Goal: Task Accomplishment & Management: Use online tool/utility

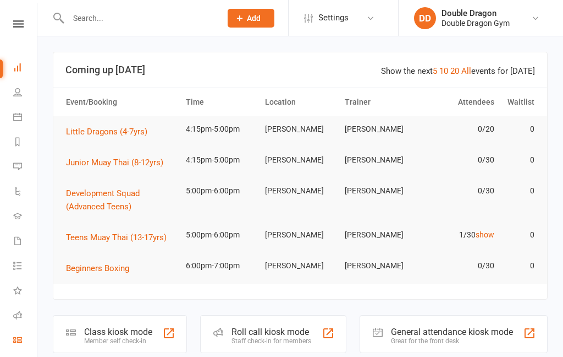
click at [19, 329] on link "Class check-in" at bounding box center [25, 340] width 25 height 25
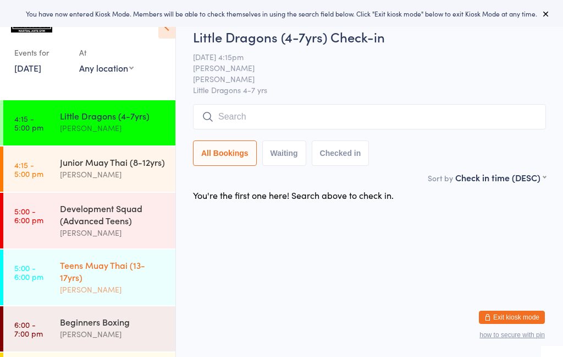
click at [120, 286] on div "[PERSON_NAME]" at bounding box center [113, 289] width 106 height 13
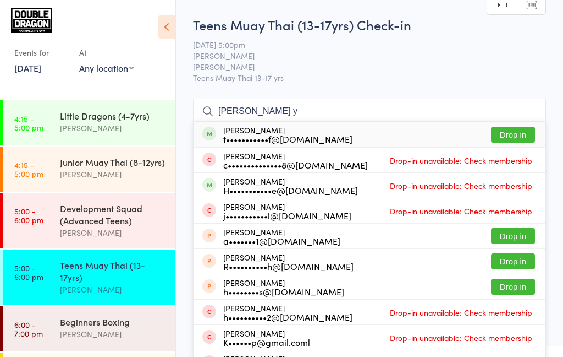
type input "[PERSON_NAME] y"
click at [421, 136] on div "[PERSON_NAME] t•••••••••••f@[DOMAIN_NAME] Drop in" at bounding box center [370, 134] width 352 height 25
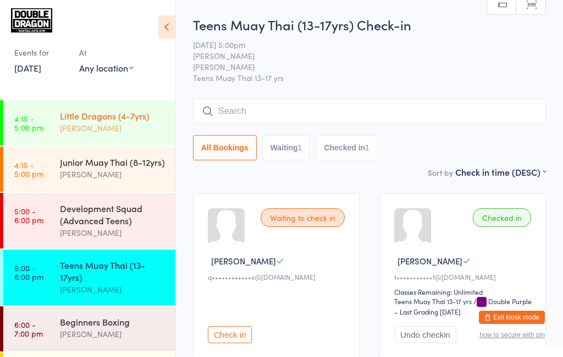
click at [116, 125] on div "[PERSON_NAME]" at bounding box center [113, 128] width 106 height 13
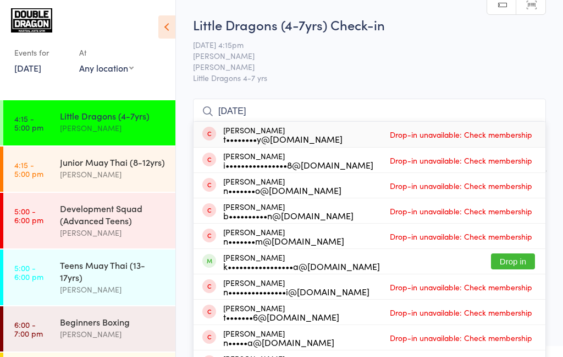
type input "[DATE]"
click at [251, 266] on div "k•••••••••••••••••a@[DOMAIN_NAME]" at bounding box center [301, 265] width 157 height 9
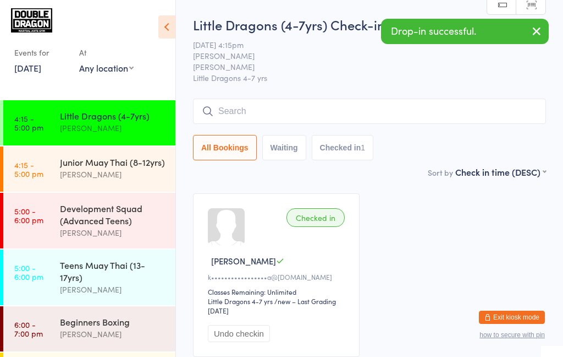
click at [298, 114] on input "search" at bounding box center [369, 110] width 353 height 25
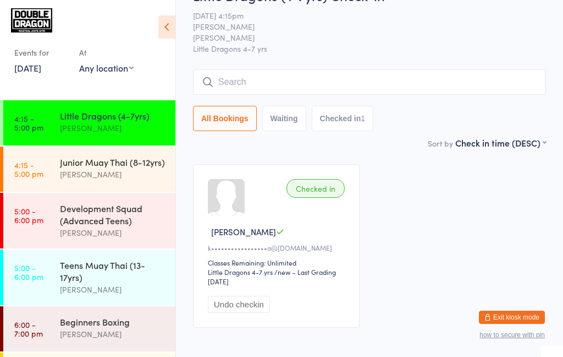
scroll to position [76, 0]
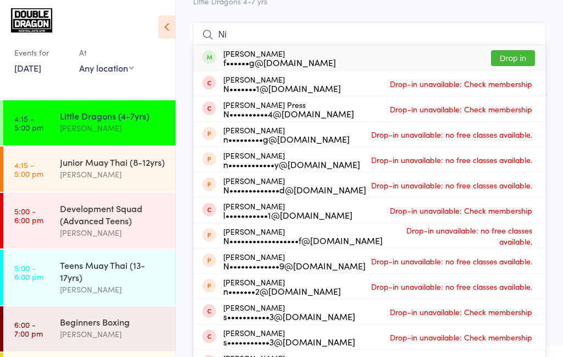
type input "N"
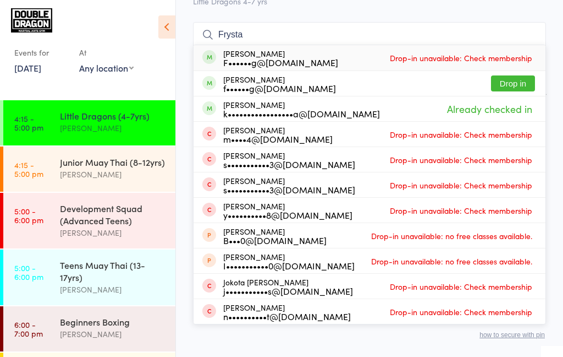
type input "Frysta"
click at [517, 87] on button "Drop in" at bounding box center [513, 83] width 44 height 16
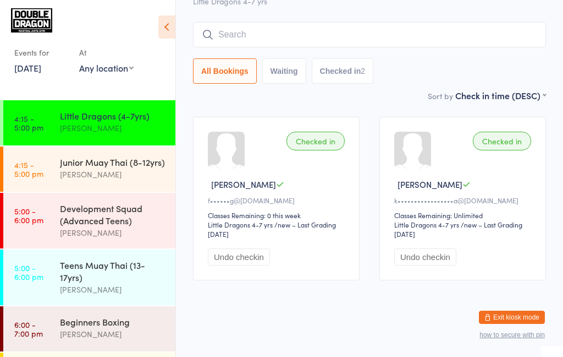
click at [57, 128] on link "4:15 - 5:00 pm Little Dragons (4-7yrs) [PERSON_NAME]" at bounding box center [89, 122] width 172 height 45
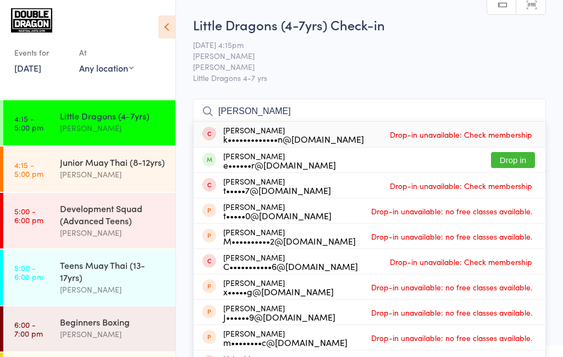
type input "[PERSON_NAME]"
click at [233, 165] on div "e••••••r@[DOMAIN_NAME]" at bounding box center [279, 164] width 113 height 9
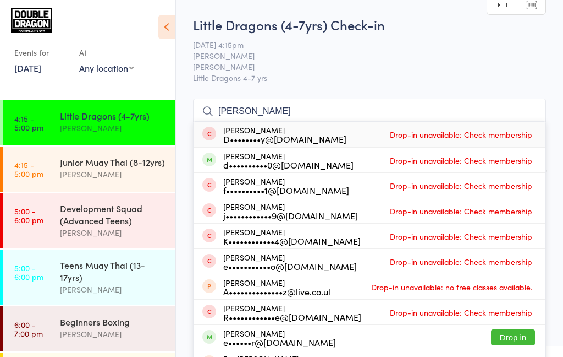
type input "[PERSON_NAME]"
click at [240, 338] on div "e••••••r@[DOMAIN_NAME]" at bounding box center [279, 341] width 113 height 9
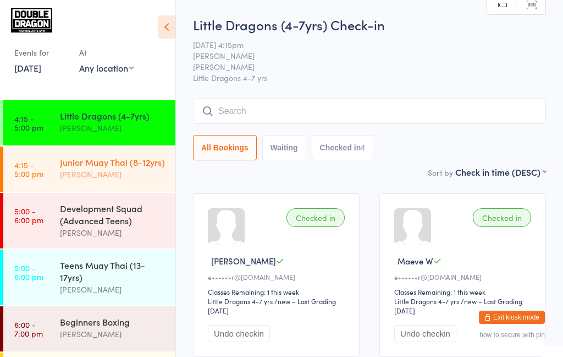
click at [130, 164] on div "Junior Muay Thai (8-12yrs)" at bounding box center [113, 162] width 106 height 12
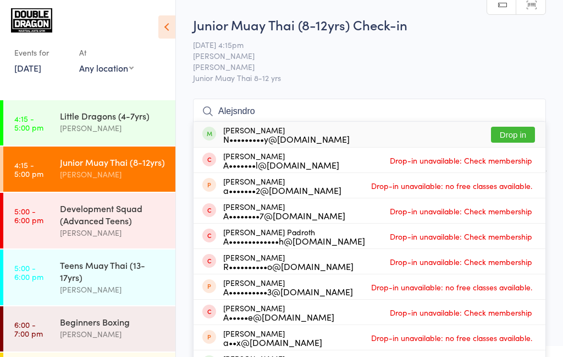
type input "Alejsndro"
click at [519, 136] on button "Drop in" at bounding box center [513, 135] width 44 height 16
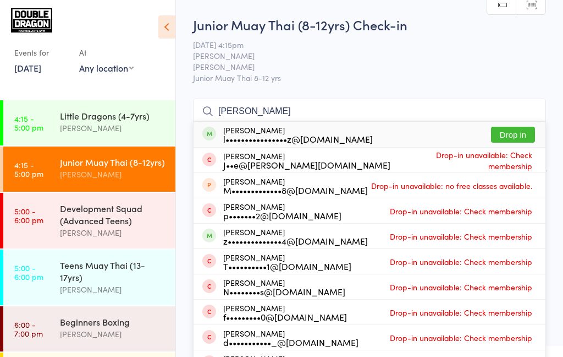
type input "[PERSON_NAME]"
click at [510, 138] on button "Drop in" at bounding box center [513, 135] width 44 height 16
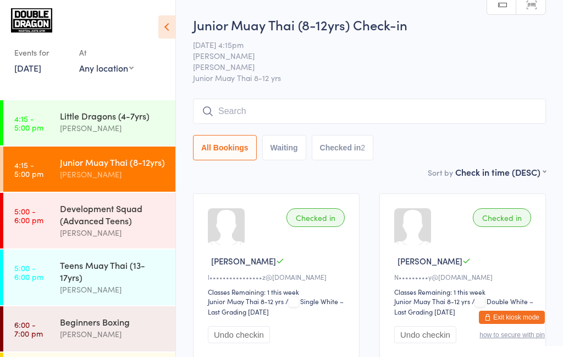
scroll to position [1, 0]
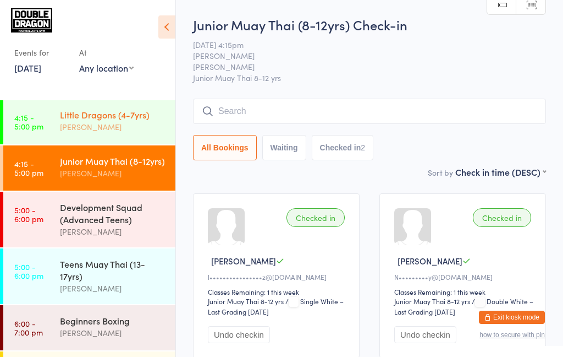
click at [65, 124] on div "[PERSON_NAME]" at bounding box center [113, 126] width 106 height 13
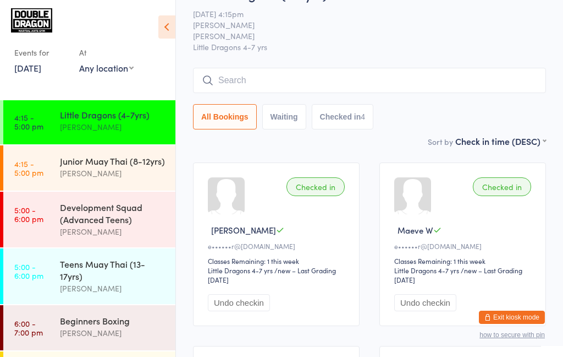
scroll to position [1, 0]
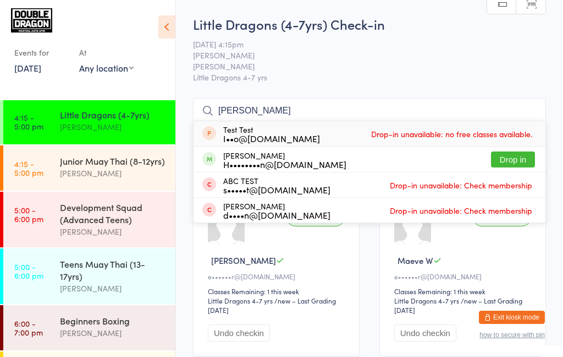
type input "[PERSON_NAME]"
click at [517, 162] on button "Drop in" at bounding box center [513, 159] width 44 height 16
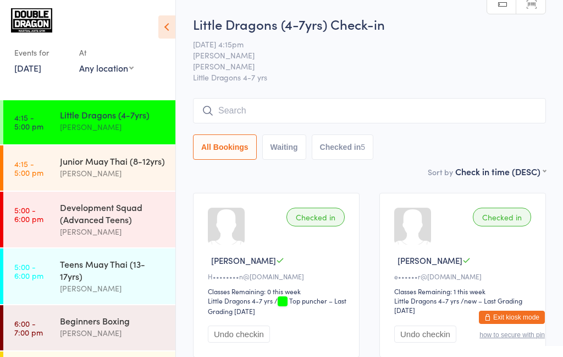
click at [107, 127] on div "[PERSON_NAME]" at bounding box center [113, 126] width 106 height 13
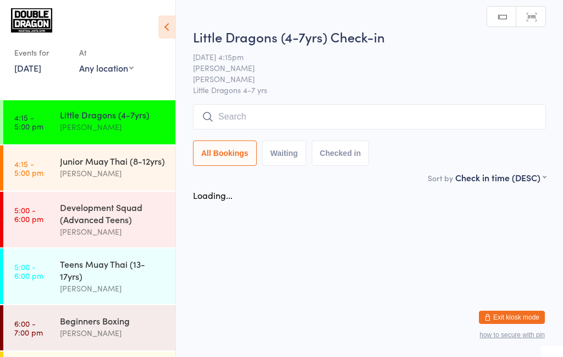
scroll to position [0, 0]
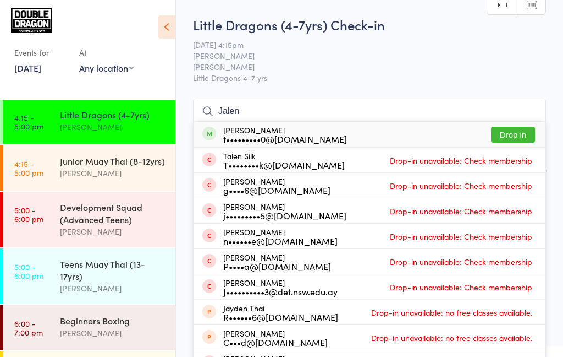
type input "Jalen"
click at [260, 137] on div "t•••••••••0@[DOMAIN_NAME]" at bounding box center [285, 138] width 124 height 9
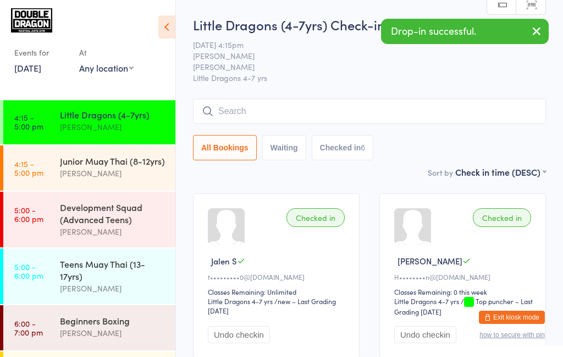
click at [538, 150] on div "All Bookings Waiting Checked in 6" at bounding box center [369, 147] width 353 height 25
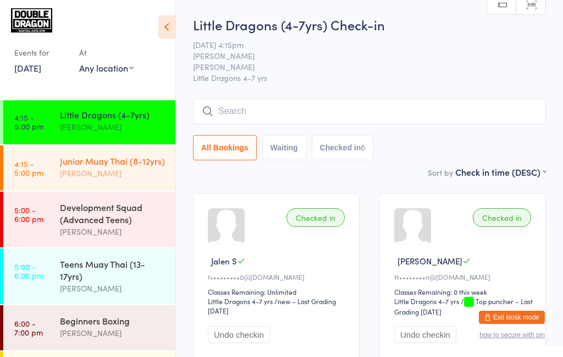
click at [111, 162] on div "Junior Muay Thai (8-12yrs)" at bounding box center [113, 161] width 106 height 12
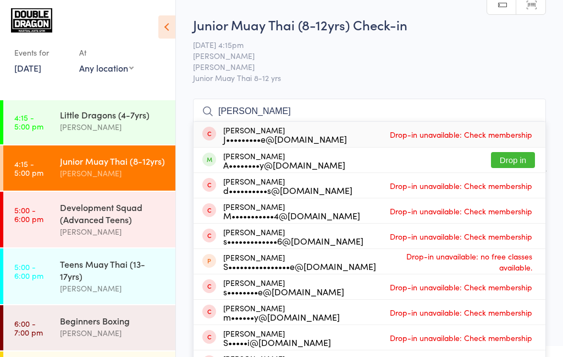
type input "[PERSON_NAME]"
click at [523, 161] on button "Drop in" at bounding box center [513, 160] width 44 height 16
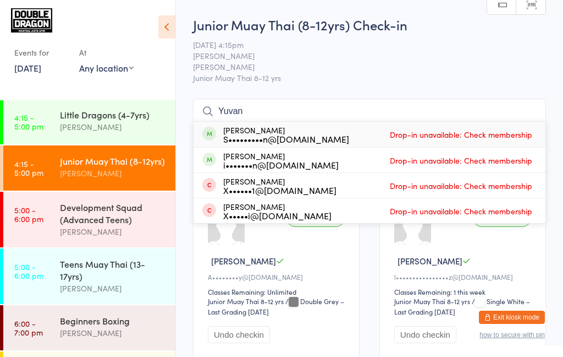
type input "Yuvan"
click at [217, 134] on div "[PERSON_NAME] S•••••••••n@[DOMAIN_NAME]" at bounding box center [275, 134] width 147 height 18
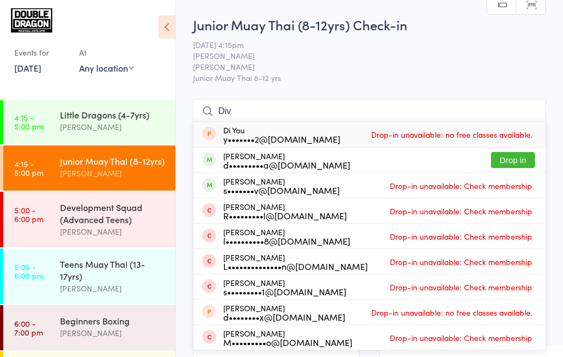
type input "Div"
click at [512, 163] on button "Drop in" at bounding box center [513, 160] width 44 height 16
click at [513, 157] on div "All Bookings Waiting Checked in 3" at bounding box center [369, 147] width 353 height 25
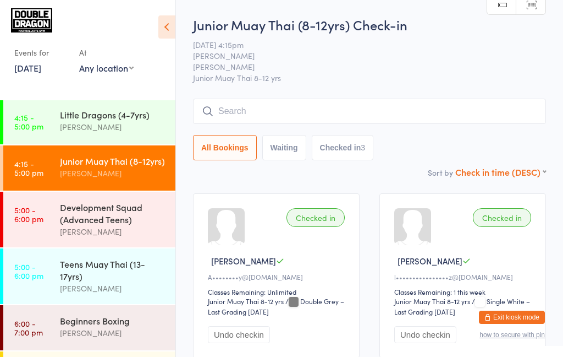
click at [518, 168] on select "First name (ASC) First name (DESC) Last name (ASC) Last name (DESC) Check in ti…" at bounding box center [501, 170] width 91 height 9
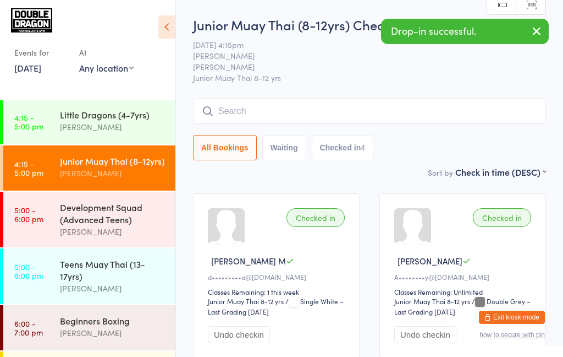
click at [247, 113] on input "search" at bounding box center [369, 110] width 353 height 25
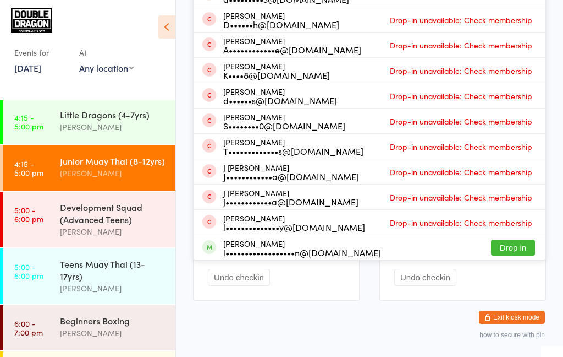
scroll to position [261, 0]
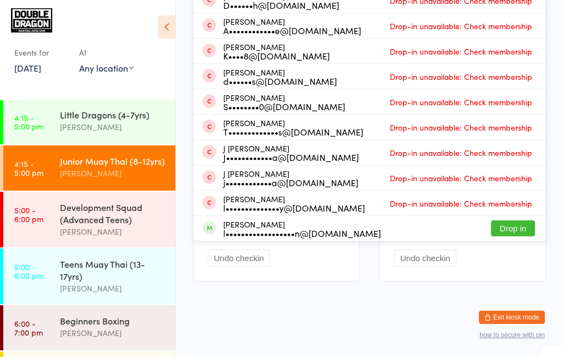
type input "[PERSON_NAME]"
click at [248, 234] on div "l••••••••••••••••••n@[DOMAIN_NAME]" at bounding box center [302, 232] width 158 height 9
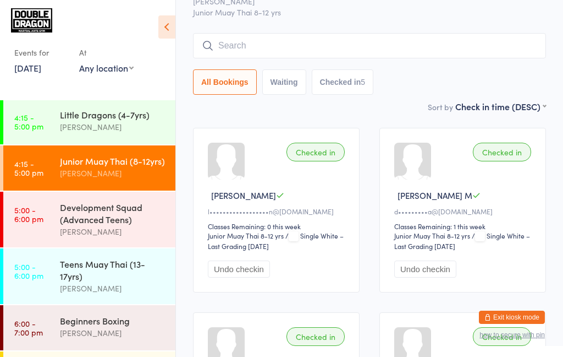
scroll to position [0, 0]
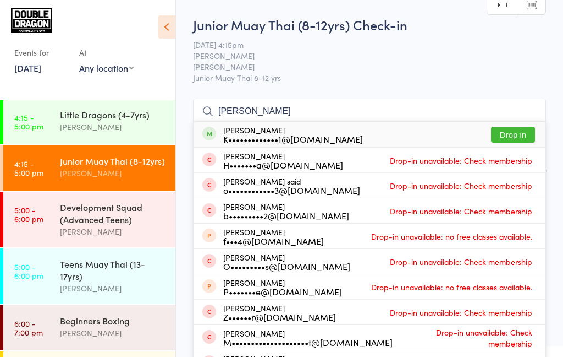
type input "[PERSON_NAME]"
click at [510, 136] on button "Drop in" at bounding box center [513, 135] width 44 height 16
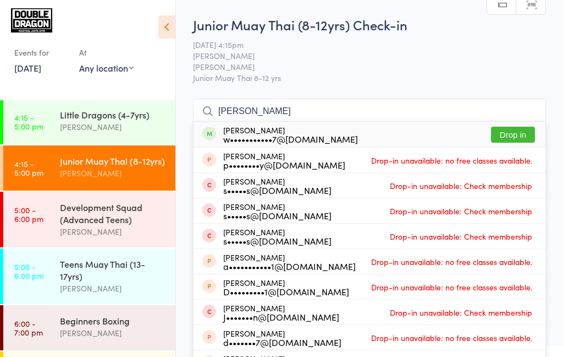
type input "[PERSON_NAME]"
click at [280, 140] on div "w•••••••••••7@[DOMAIN_NAME]" at bounding box center [290, 138] width 135 height 9
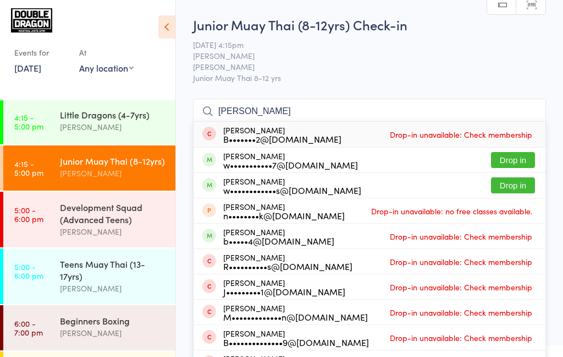
type input "[PERSON_NAME]"
click at [313, 163] on div "w•••••••••••7@[DOMAIN_NAME]" at bounding box center [290, 164] width 135 height 9
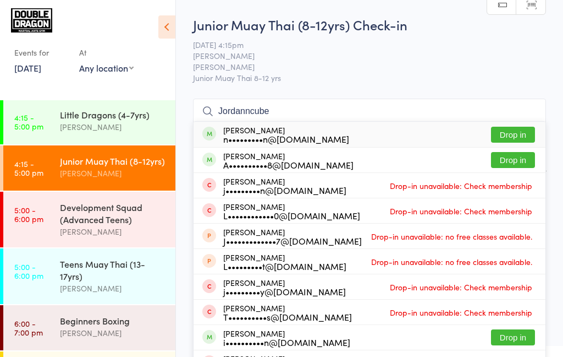
type input "Jordanncube"
click at [519, 137] on button "Drop in" at bounding box center [513, 135] width 44 height 16
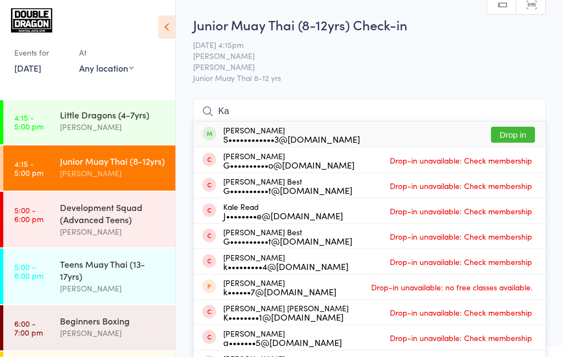
type input "Ka"
click at [518, 139] on button "Drop in" at bounding box center [513, 135] width 44 height 16
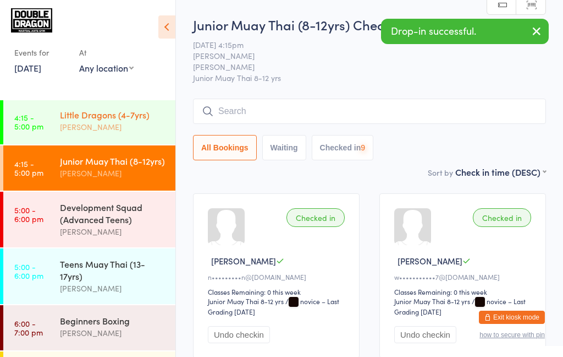
click at [114, 130] on div "[PERSON_NAME]" at bounding box center [113, 126] width 106 height 13
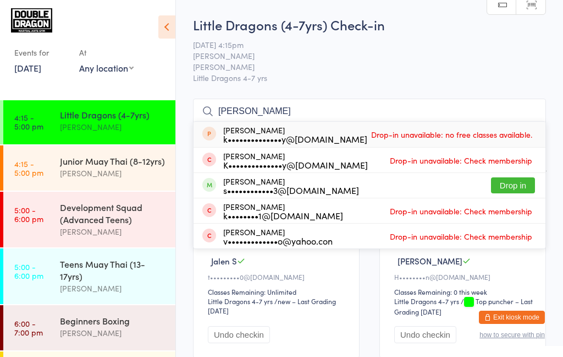
type input "[PERSON_NAME]"
click at [516, 188] on button "Drop in" at bounding box center [513, 185] width 44 height 16
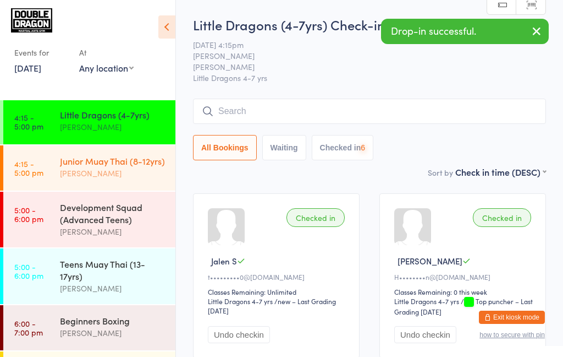
click at [136, 175] on div "[PERSON_NAME]" at bounding box center [113, 173] width 106 height 13
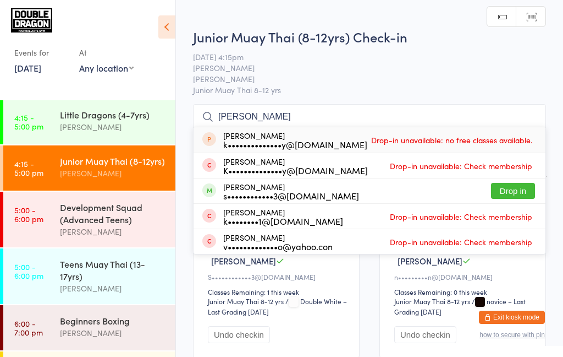
type input "[PERSON_NAME]"
click at [516, 191] on button "Drop in" at bounding box center [513, 191] width 44 height 16
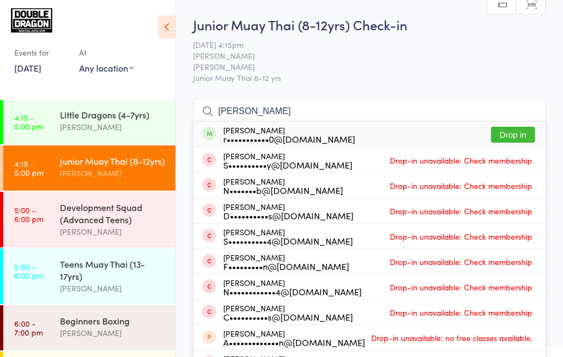
type input "[PERSON_NAME]"
click at [516, 139] on button "Drop in" at bounding box center [513, 135] width 44 height 16
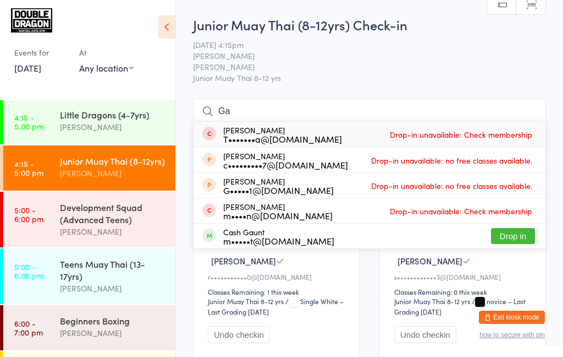
type input "G"
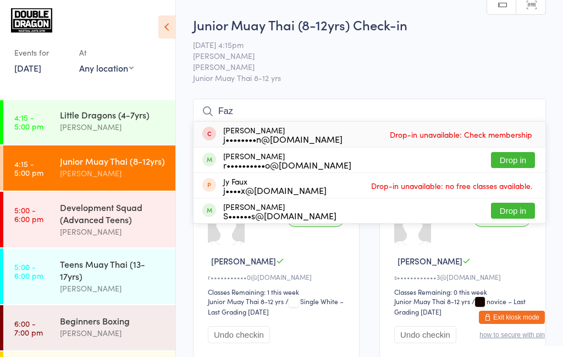
type input "Faz"
click at [521, 158] on button "Drop in" at bounding box center [513, 160] width 44 height 16
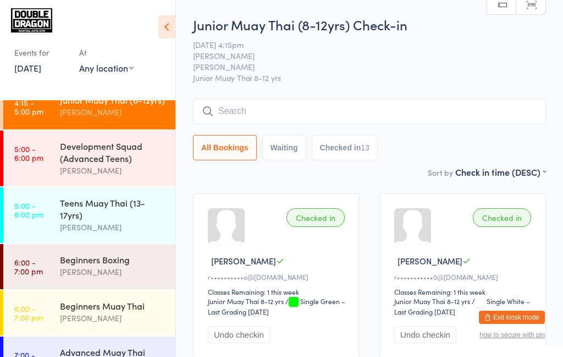
scroll to position [64, 0]
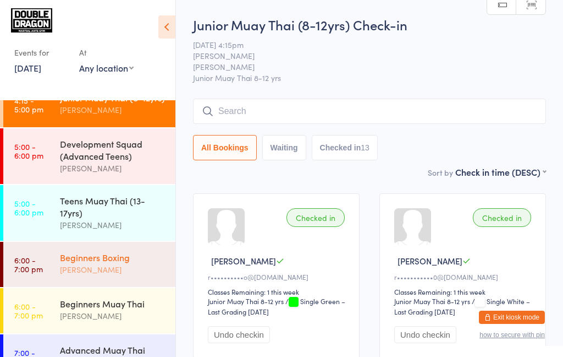
click at [128, 265] on div "[PERSON_NAME]" at bounding box center [113, 269] width 106 height 13
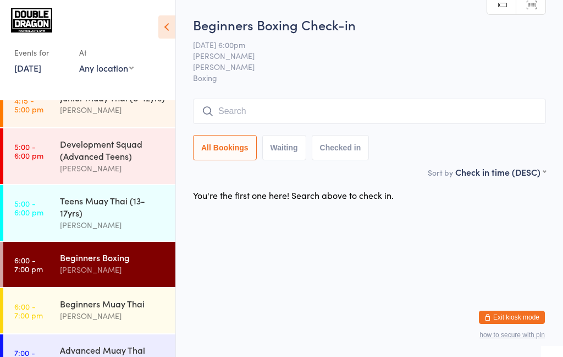
click at [287, 111] on input "search" at bounding box center [369, 110] width 353 height 25
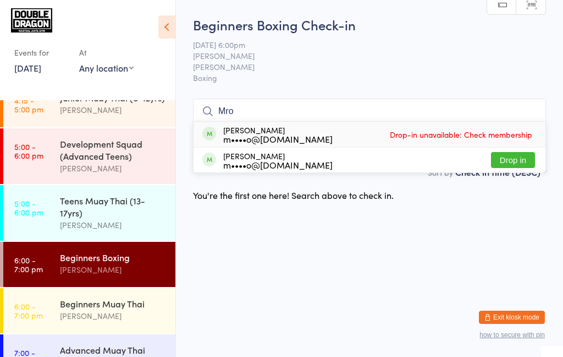
type input "Mro"
click at [516, 162] on button "Drop in" at bounding box center [513, 160] width 44 height 16
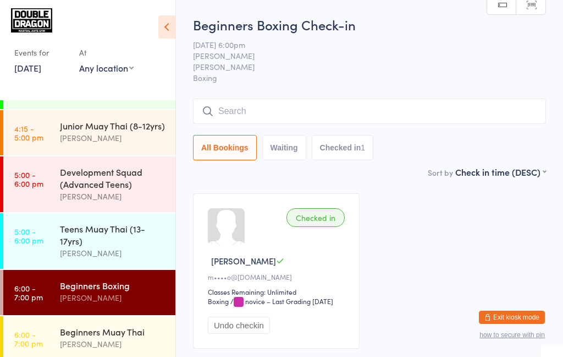
scroll to position [34, 0]
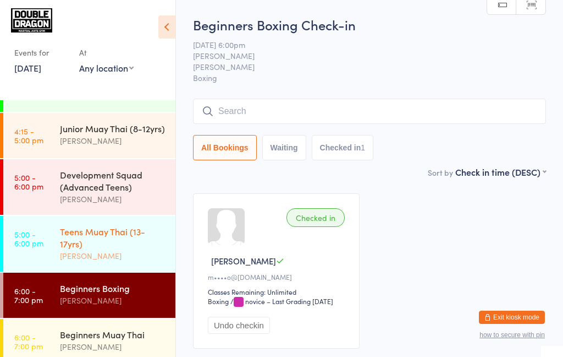
click at [121, 249] on div "Teens Muay Thai (13-17yrs)" at bounding box center [113, 237] width 106 height 24
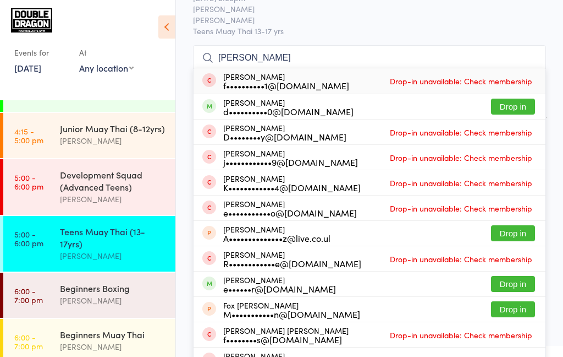
scroll to position [58, 0]
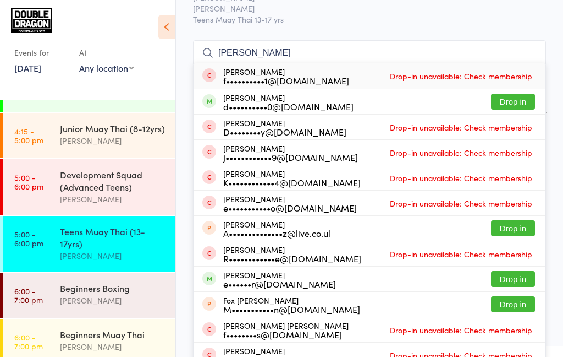
type input "[PERSON_NAME]"
click at [519, 106] on button "Drop in" at bounding box center [513, 102] width 44 height 16
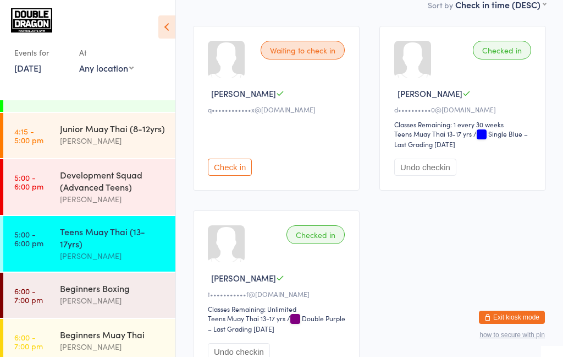
scroll to position [106, 0]
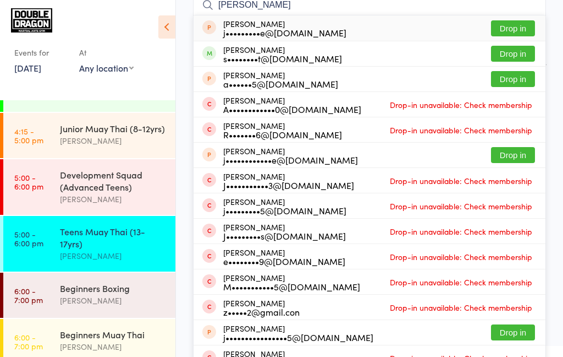
type input "[PERSON_NAME]"
click at [518, 58] on button "Drop in" at bounding box center [513, 54] width 44 height 16
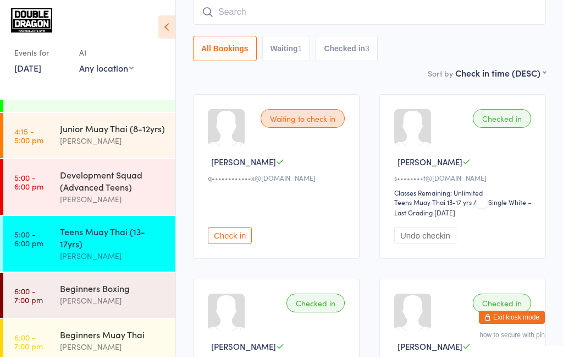
click at [64, 251] on div "[PERSON_NAME]" at bounding box center [113, 255] width 106 height 13
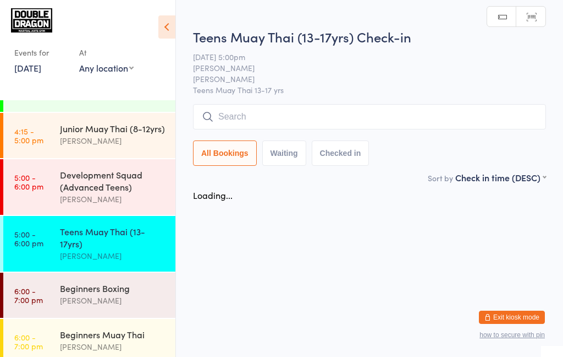
scroll to position [0, 0]
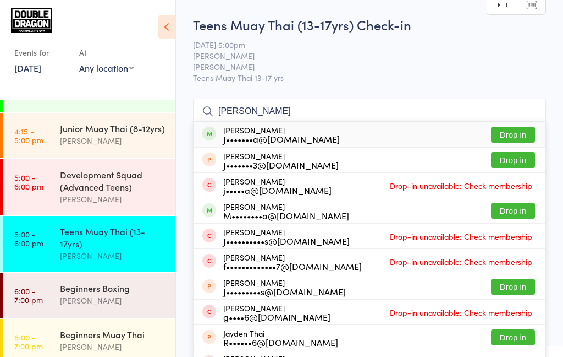
type input "[PERSON_NAME]"
click at [507, 141] on button "Drop in" at bounding box center [513, 135] width 44 height 16
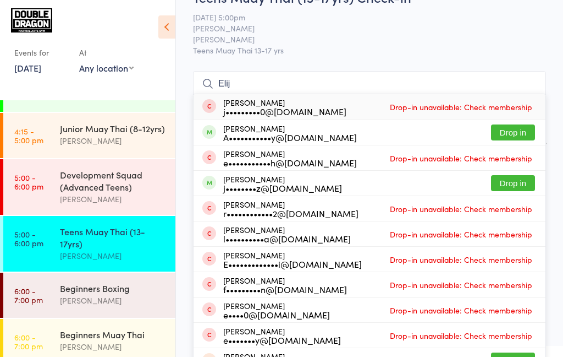
scroll to position [49, 0]
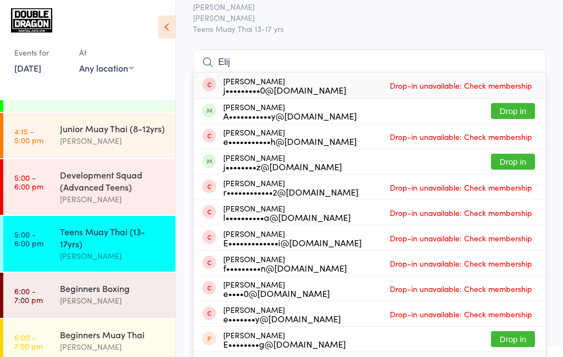
type input "Elij"
click at [501, 160] on button "Drop in" at bounding box center [513, 162] width 44 height 16
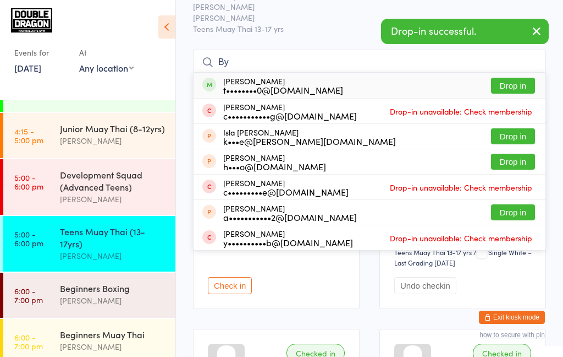
type input "By"
click at [525, 85] on button "Drop in" at bounding box center [513, 86] width 44 height 16
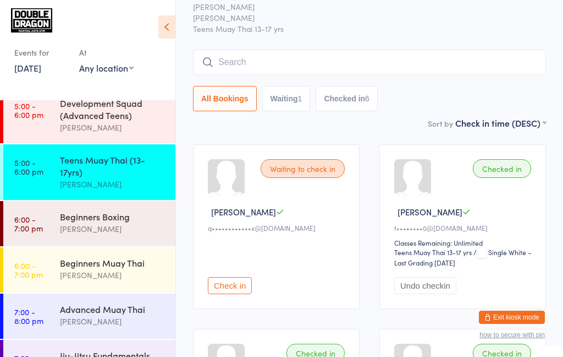
scroll to position [135, 0]
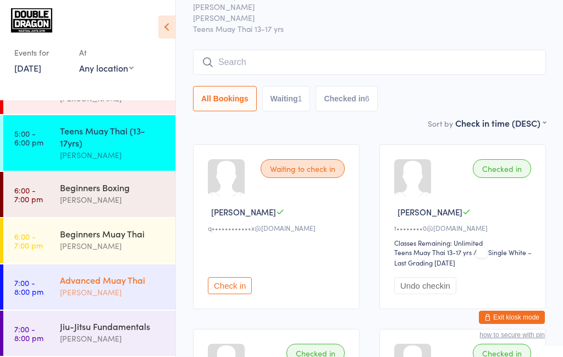
click at [65, 284] on div "Advanced Muay Thai" at bounding box center [113, 279] width 106 height 12
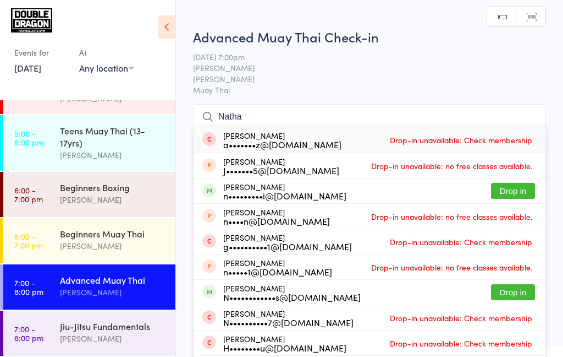
type input "Natha"
click at [523, 192] on button "Drop in" at bounding box center [513, 191] width 44 height 16
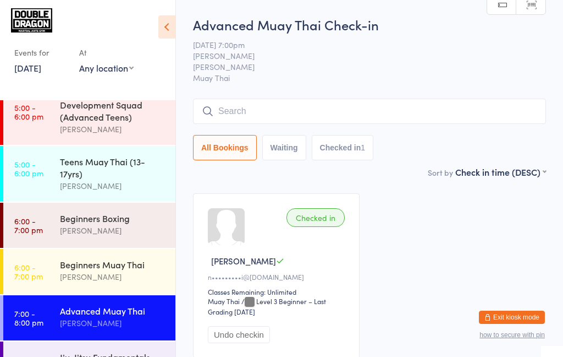
scroll to position [103, 0]
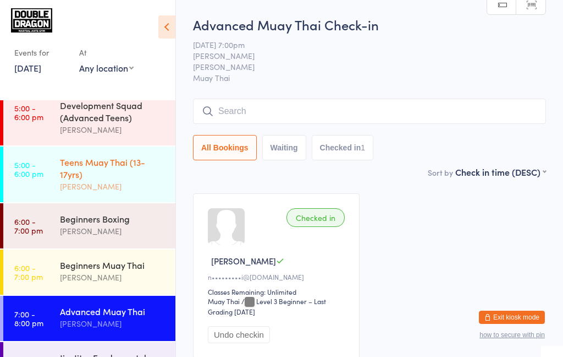
click at [145, 185] on div "[PERSON_NAME]" at bounding box center [113, 186] width 106 height 13
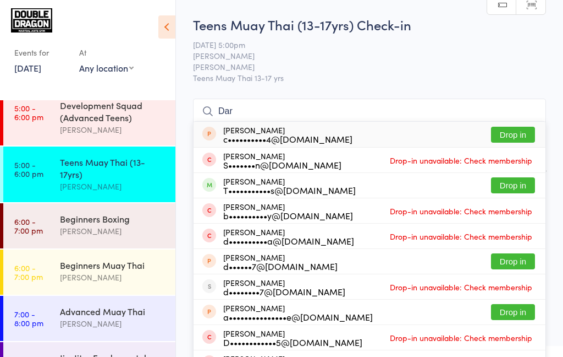
type input "Dar"
click at [518, 188] on button "Drop in" at bounding box center [513, 185] width 44 height 16
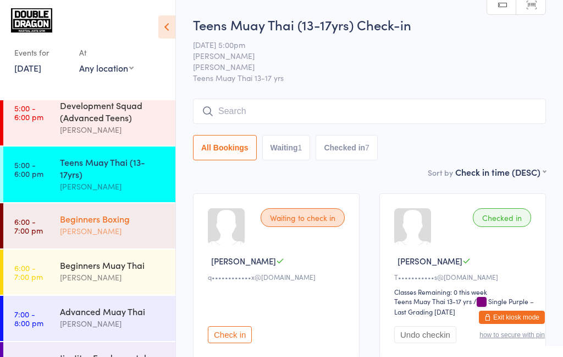
click at [58, 226] on link "6:00 - 7:00 pm Beginners Boxing [PERSON_NAME]" at bounding box center [89, 225] width 172 height 45
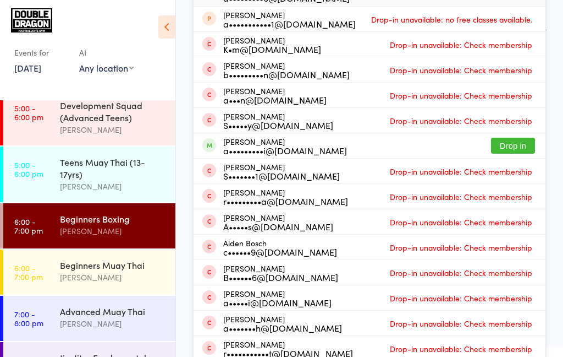
scroll to position [146, 0]
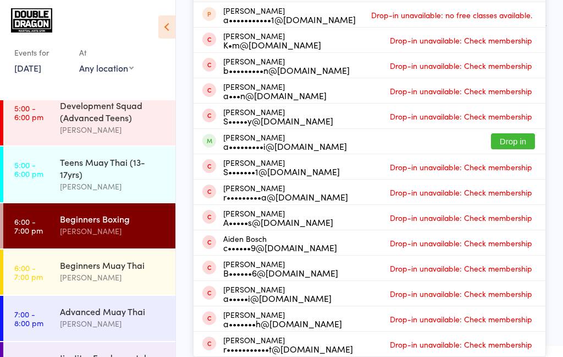
type input "[PERSON_NAME]"
click at [512, 140] on button "Drop in" at bounding box center [513, 141] width 44 height 16
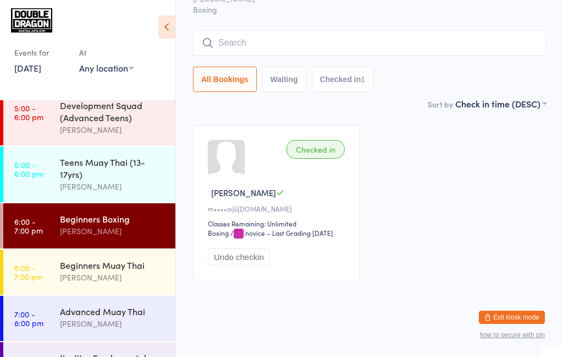
scroll to position [78, 0]
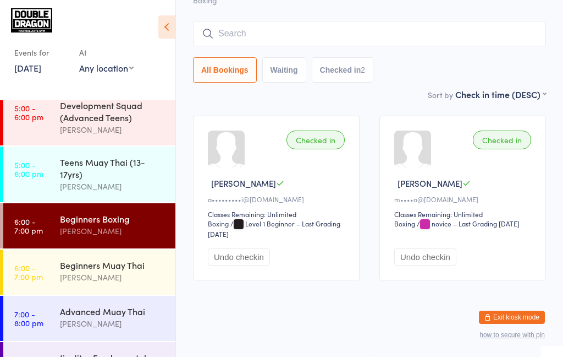
click at [84, 230] on div "[PERSON_NAME]" at bounding box center [113, 230] width 106 height 13
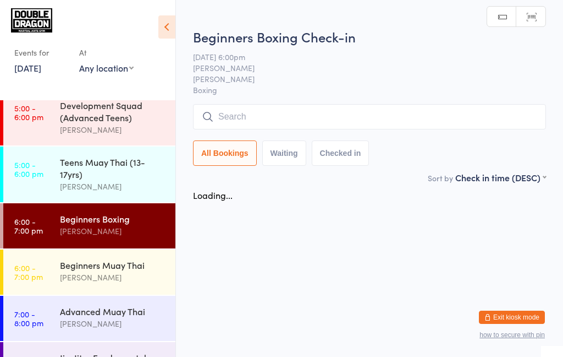
scroll to position [0, 0]
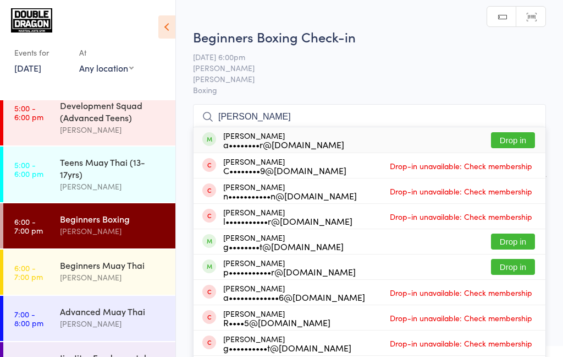
type input "[PERSON_NAME]"
click at [518, 143] on div "[PERSON_NAME] a••••••••r@[DOMAIN_NAME] Drop in" at bounding box center [370, 139] width 352 height 25
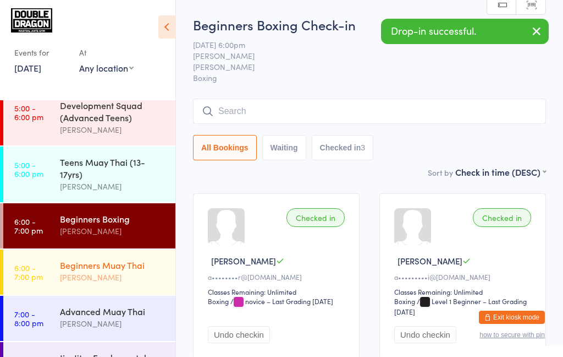
click at [127, 274] on div "[PERSON_NAME]" at bounding box center [113, 277] width 106 height 13
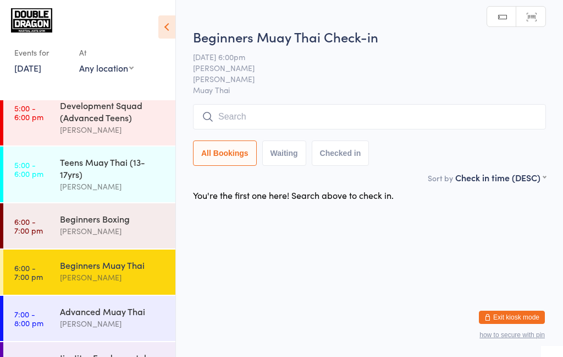
click at [354, 119] on input "search" at bounding box center [369, 116] width 353 height 25
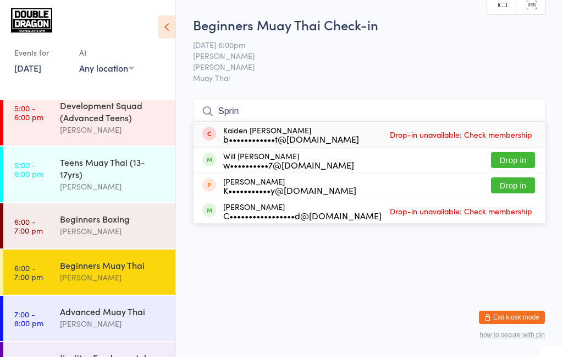
type input "Sprin"
click at [508, 163] on button "Drop in" at bounding box center [513, 160] width 44 height 16
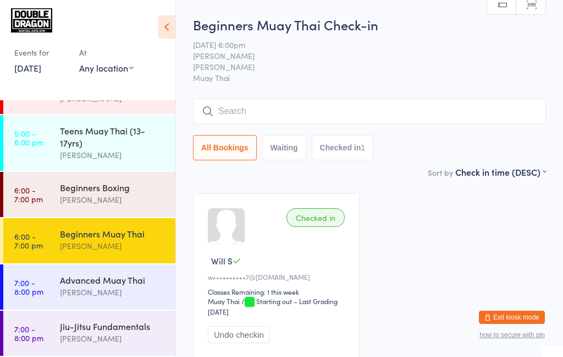
scroll to position [133, 0]
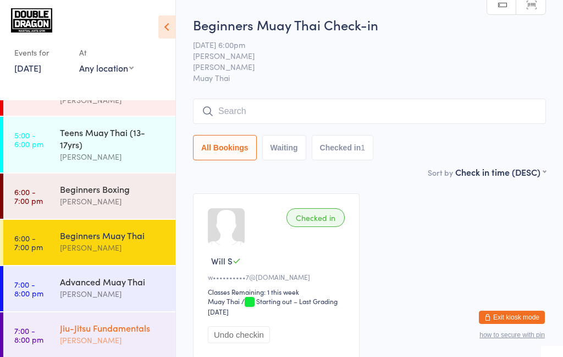
click at [91, 328] on div "Jiu-Jitsu Fundamentals" at bounding box center [113, 327] width 106 height 12
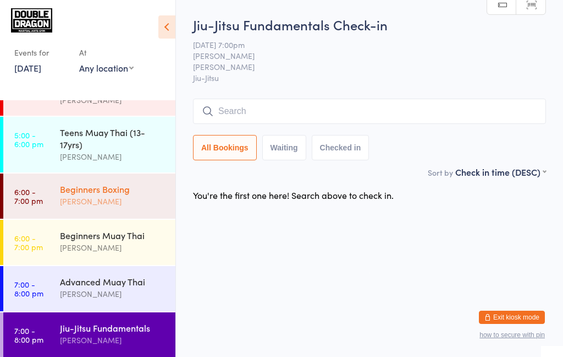
click at [123, 204] on div "[PERSON_NAME]" at bounding box center [113, 201] width 106 height 13
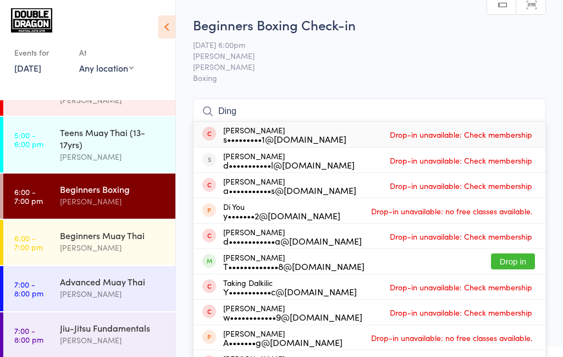
type input "Ding"
click at [516, 164] on span "Drop-in unavailable: Check membership" at bounding box center [461, 160] width 148 height 17
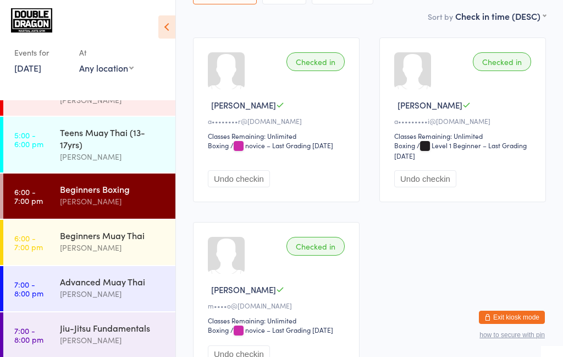
scroll to position [106, 0]
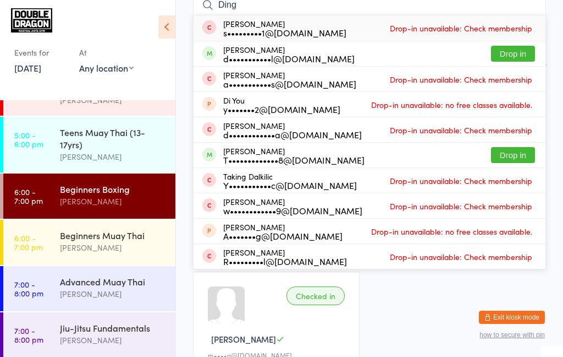
type input "Ding"
click at [510, 57] on button "Drop in" at bounding box center [513, 54] width 44 height 16
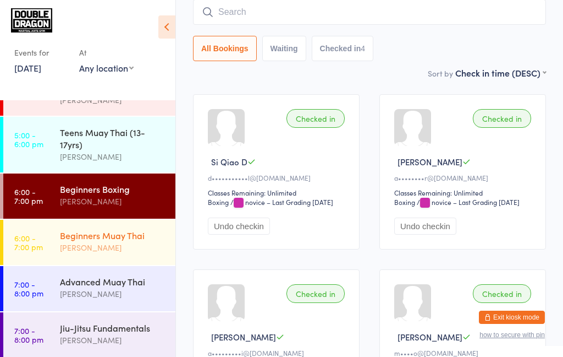
click at [87, 256] on div "Beginners Muay Thai [PERSON_NAME]" at bounding box center [118, 241] width 116 height 43
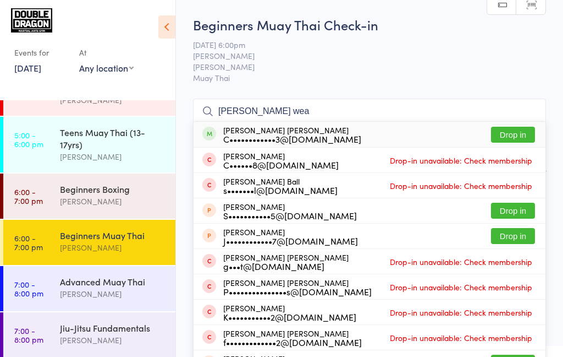
type input "[PERSON_NAME] wea"
click at [517, 138] on button "Drop in" at bounding box center [513, 135] width 44 height 16
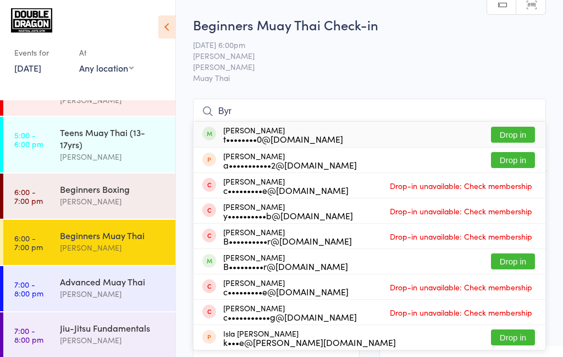
type input "Byr"
click at [503, 264] on button "Drop in" at bounding box center [513, 261] width 44 height 16
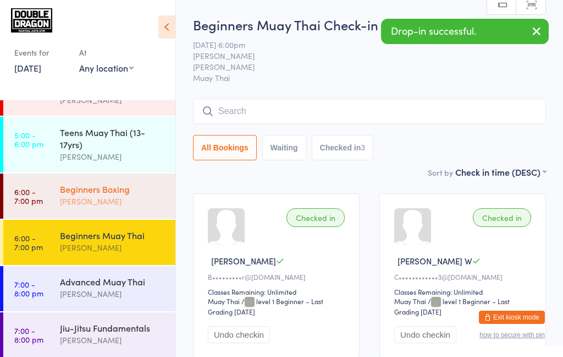
click at [102, 197] on div "[PERSON_NAME]" at bounding box center [113, 201] width 106 height 13
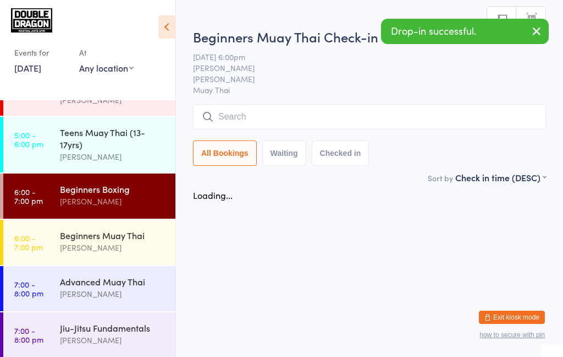
click at [319, 120] on input "search" at bounding box center [369, 116] width 353 height 25
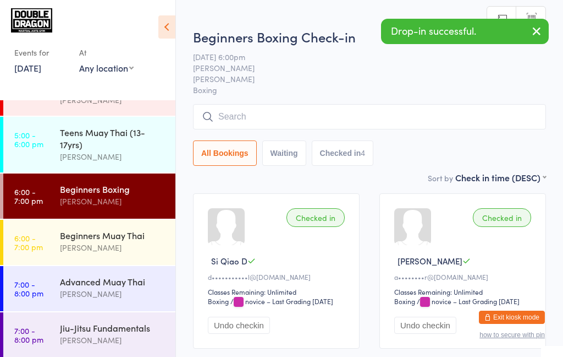
scroll to position [105, 0]
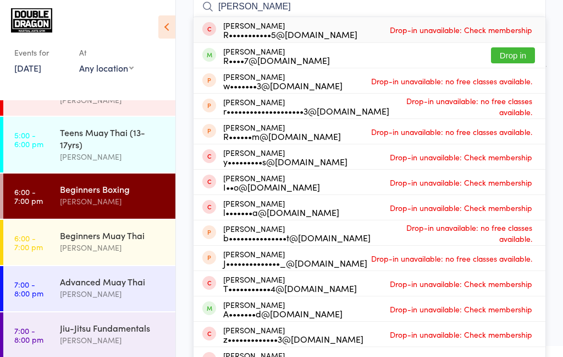
type input "[PERSON_NAME]"
click at [517, 56] on button "Drop in" at bounding box center [513, 55] width 44 height 16
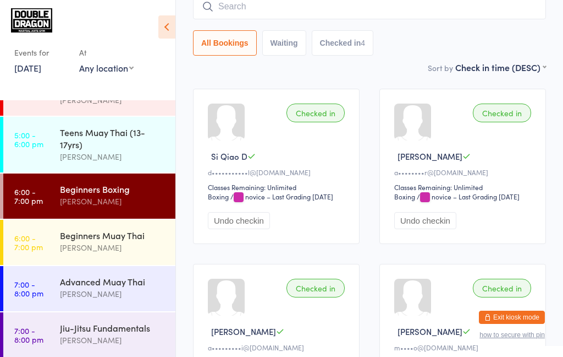
scroll to position [99, 0]
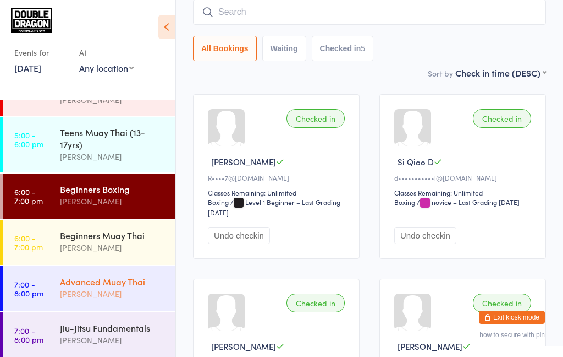
click at [122, 272] on div "Advanced Muay Thai [PERSON_NAME]" at bounding box center [118, 287] width 116 height 43
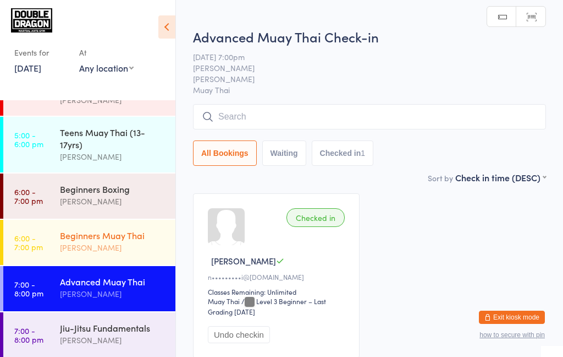
click at [139, 245] on div "[PERSON_NAME]" at bounding box center [113, 247] width 106 height 13
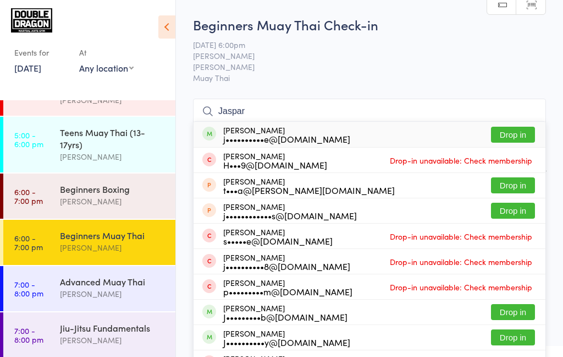
type input "Jaspar"
click at [524, 135] on button "Drop in" at bounding box center [513, 135] width 44 height 16
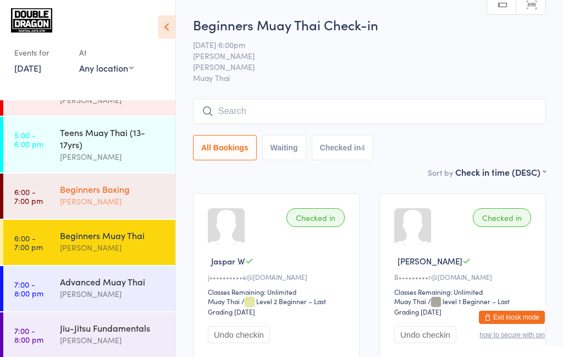
click at [67, 209] on div "Beginners Boxing [PERSON_NAME]" at bounding box center [118, 194] width 116 height 43
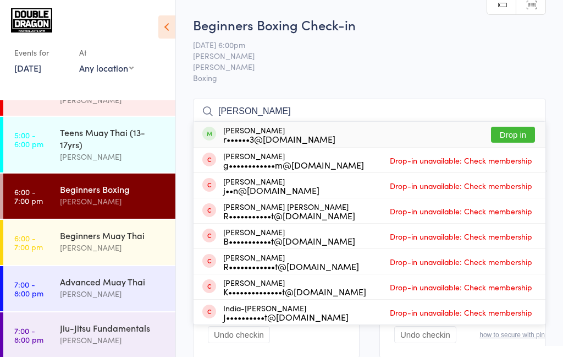
type input "[PERSON_NAME]"
click at [501, 134] on button "Drop in" at bounding box center [513, 135] width 44 height 16
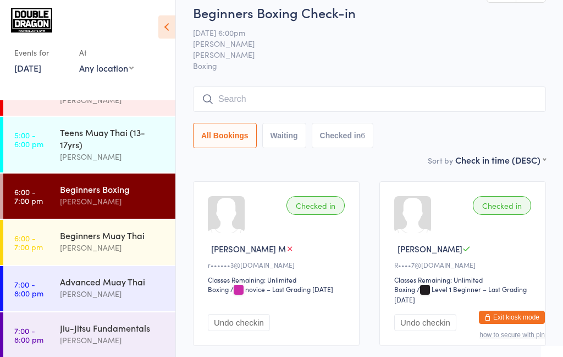
scroll to position [13, 0]
click at [223, 102] on input "search" at bounding box center [369, 98] width 353 height 25
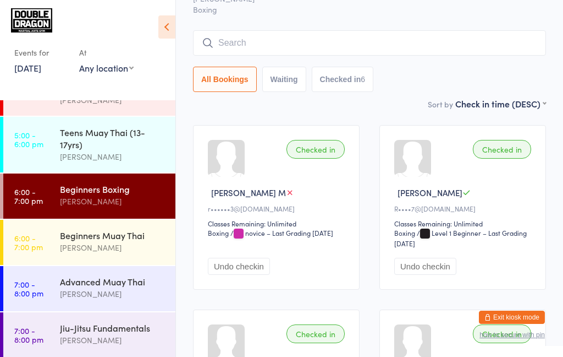
scroll to position [99, 0]
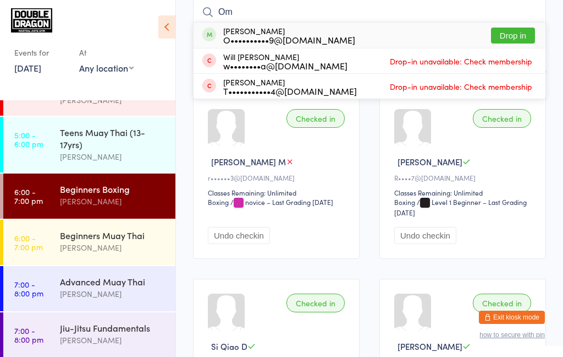
type input "Om"
click at [505, 39] on button "Drop in" at bounding box center [513, 36] width 44 height 16
